Goal: Information Seeking & Learning: Find specific fact

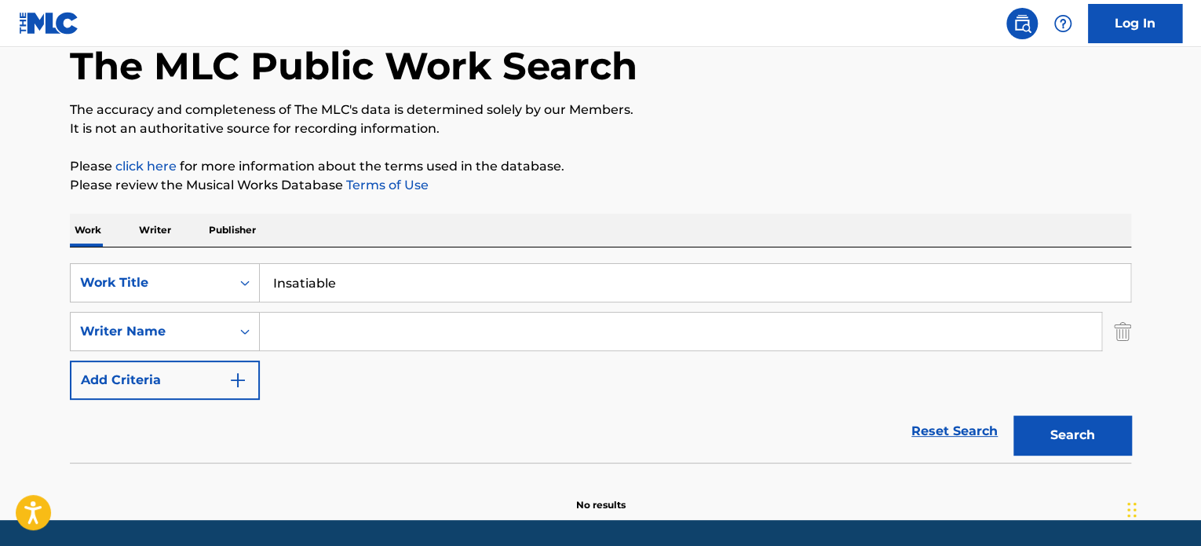
click at [278, 336] on input "Search Form" at bounding box center [681, 331] width 842 height 38
paste input "[PERSON_NAME]"
click at [451, 338] on input "[PERSON_NAME]" at bounding box center [681, 331] width 842 height 38
paste input "[PERSON_NAME]"
click at [1046, 427] on button "Search" at bounding box center [1073, 434] width 118 height 39
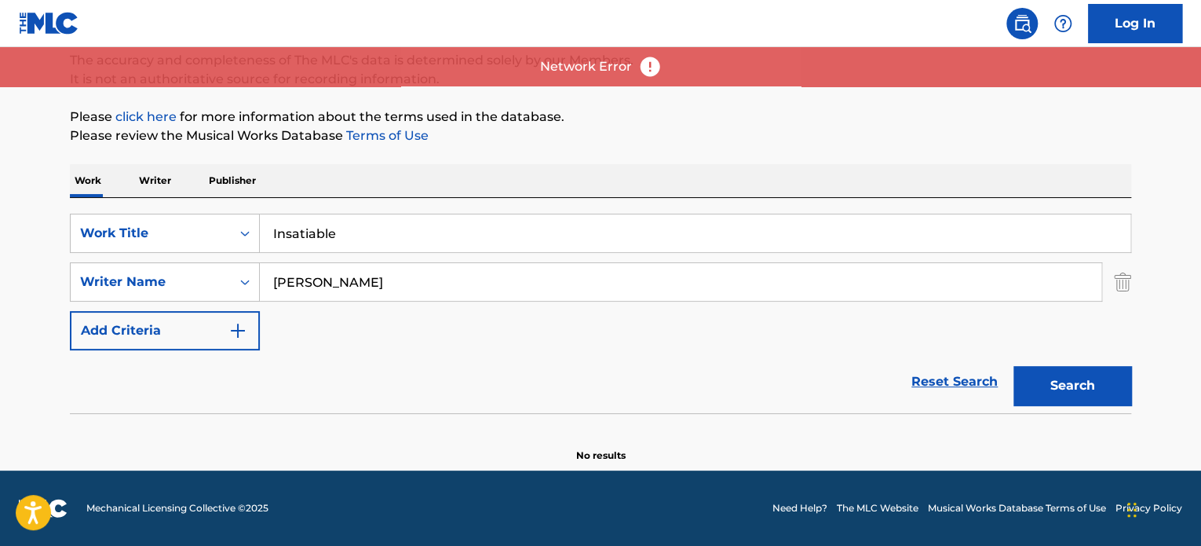
scroll to position [135, 0]
click at [1061, 379] on button "Search" at bounding box center [1073, 386] width 118 height 39
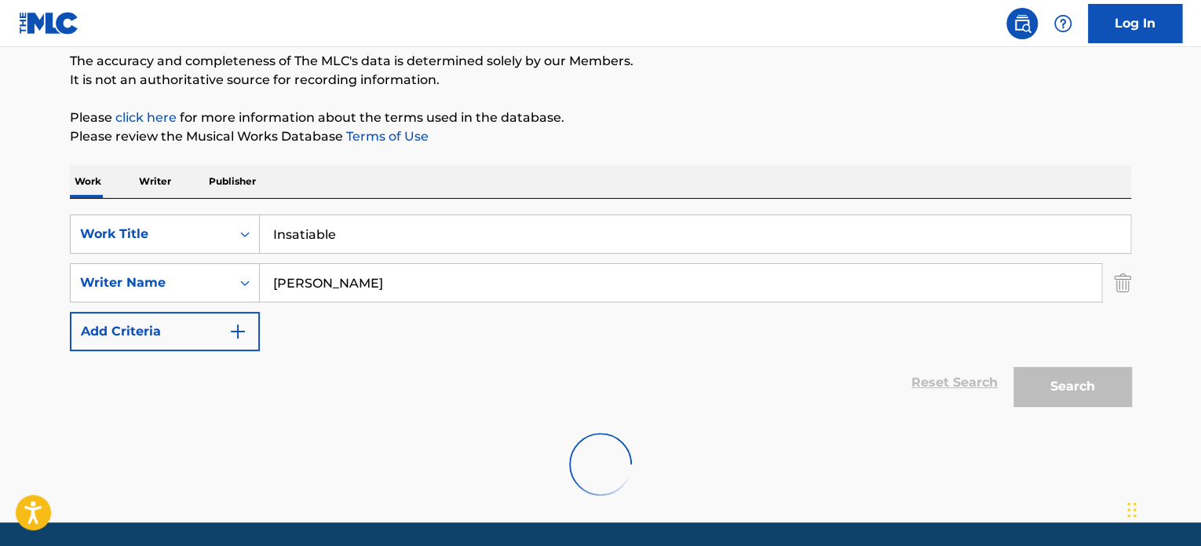
click at [389, 269] on input "[PERSON_NAME]" at bounding box center [681, 283] width 842 height 38
drag, startPoint x: 324, startPoint y: 279, endPoint x: 242, endPoint y: 279, distance: 82.4
click at [242, 279] on div "SearchWithCriteria41258b6a-4daf-4317-909d-3251f4e662b6 Writer Name [PERSON_NAME]" at bounding box center [600, 282] width 1061 height 39
paste input "AFANASIEFF"
type input "AFANASIEFF"
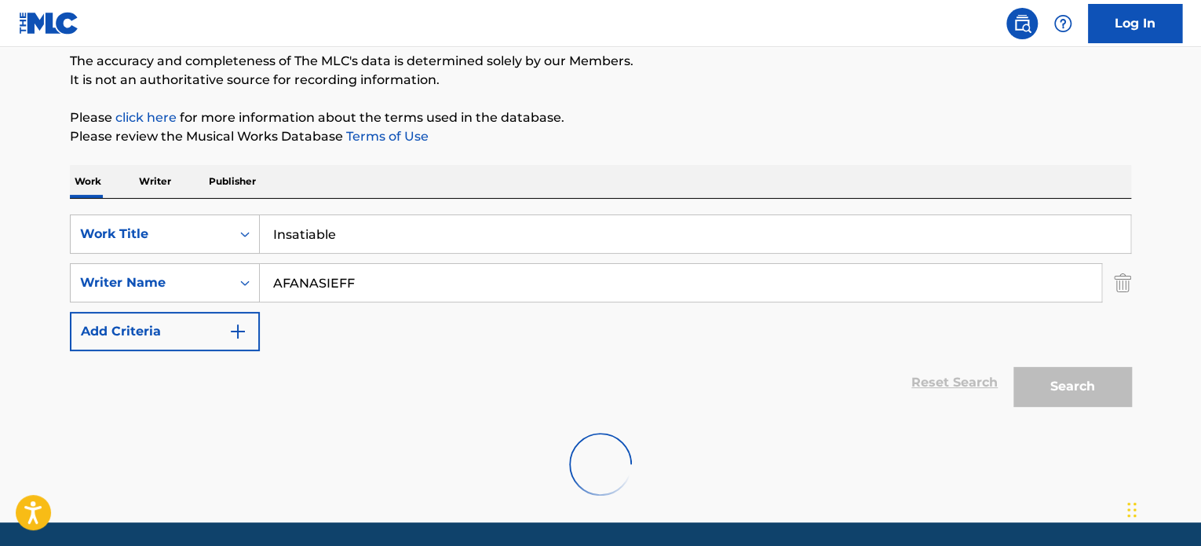
scroll to position [0, 0]
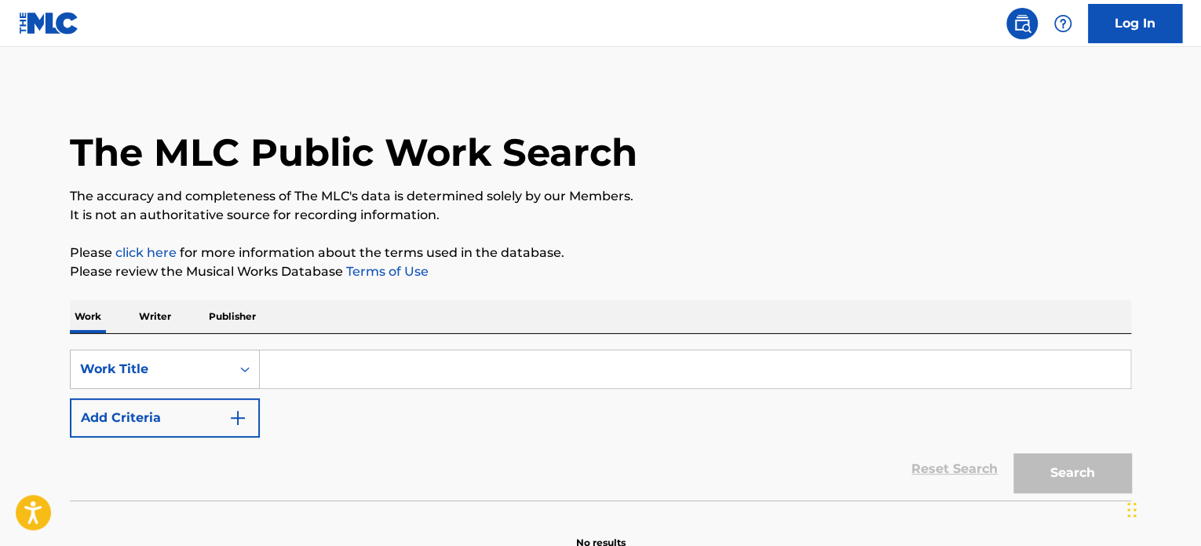
click at [300, 363] on input "Search Form" at bounding box center [695, 369] width 871 height 38
click at [391, 382] on input "Search Form" at bounding box center [695, 369] width 871 height 38
paste input "INSATIABLE"
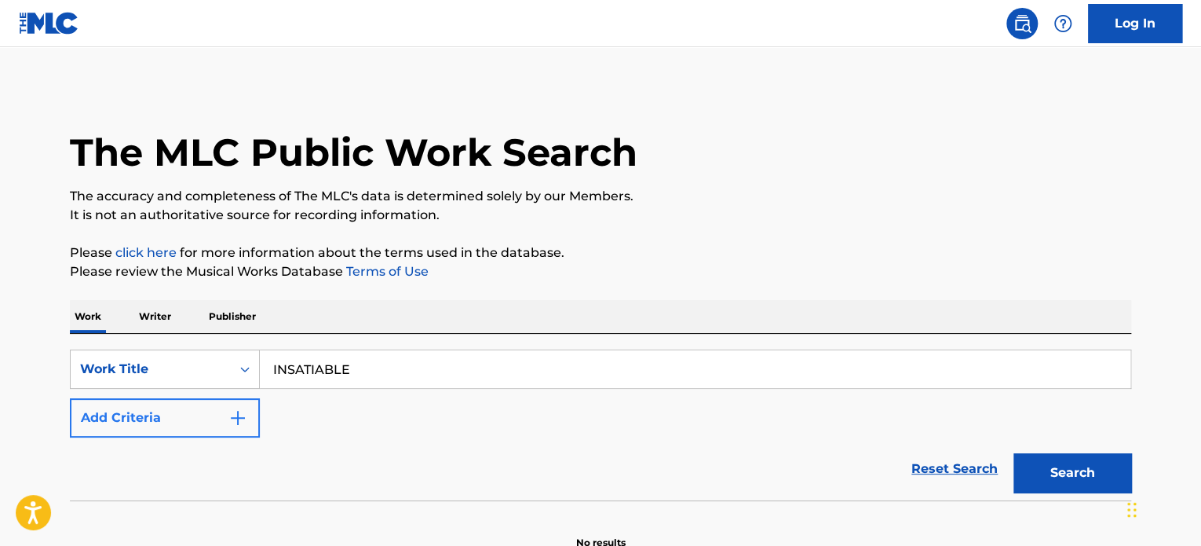
type input "INSATIABLE"
click at [229, 433] on button "Add Criteria" at bounding box center [165, 417] width 190 height 39
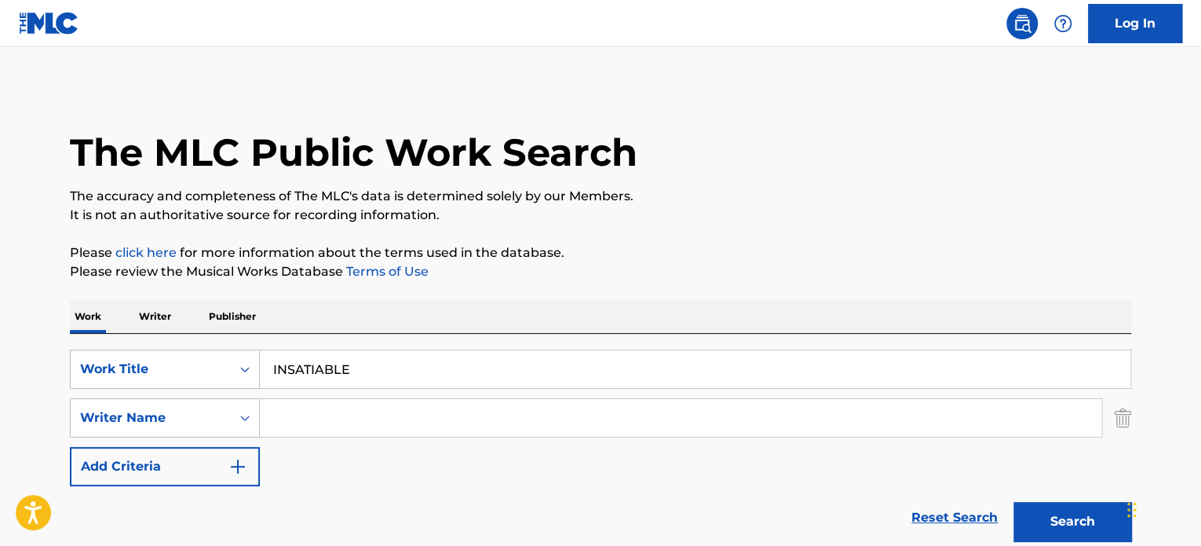
click at [336, 418] on input "Search Form" at bounding box center [681, 418] width 842 height 38
click at [322, 429] on input "Search Form" at bounding box center [681, 418] width 842 height 38
paste input "WALTER"
type input "WALTER"
click at [1072, 521] on button "Search" at bounding box center [1073, 521] width 118 height 39
